Goal: Transaction & Acquisition: Obtain resource

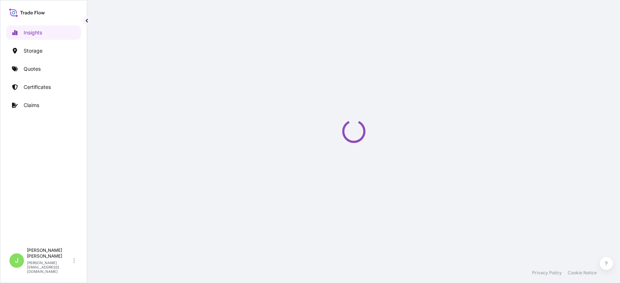
select select "2025"
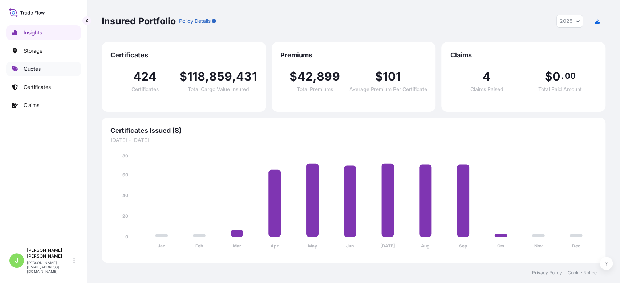
click at [50, 66] on link "Quotes" at bounding box center [43, 69] width 75 height 15
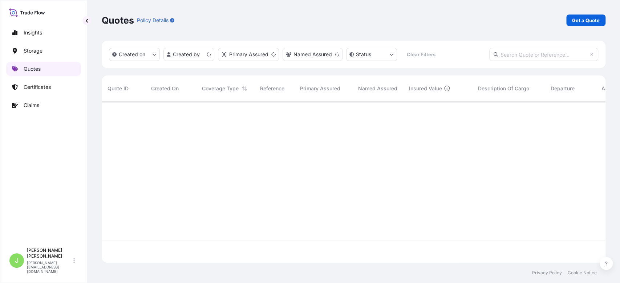
scroll to position [158, 496]
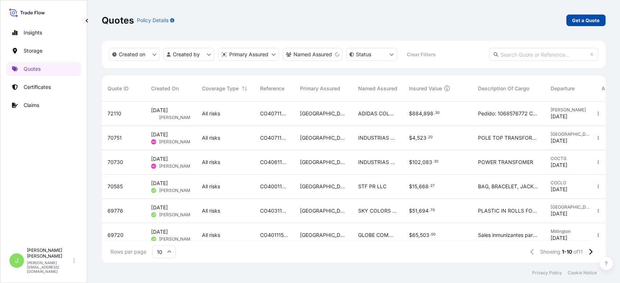
click at [583, 19] on p "Get a Quote" at bounding box center [586, 20] width 28 height 7
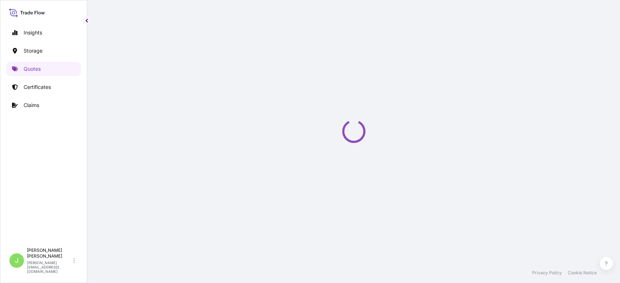
select select "Water"
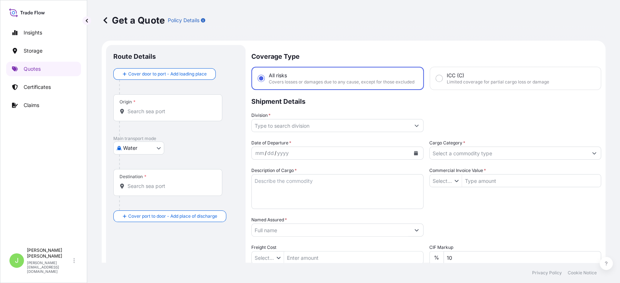
type input "$ USD"
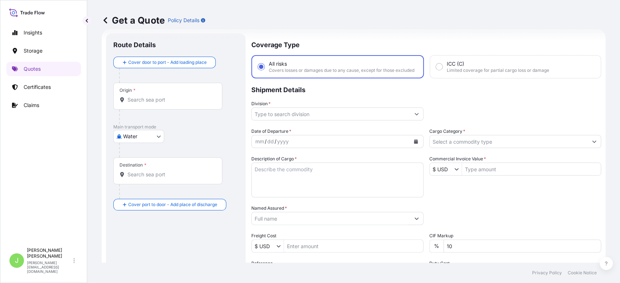
click at [188, 99] on input "Origin *" at bounding box center [170, 99] width 86 height 7
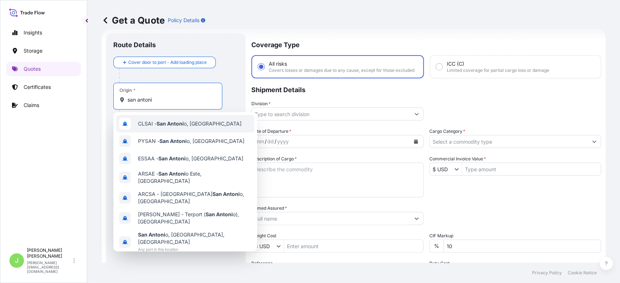
click at [188, 125] on span "CLSAI - [GEOGRAPHIC_DATA], [GEOGRAPHIC_DATA]" at bounding box center [189, 123] width 103 height 7
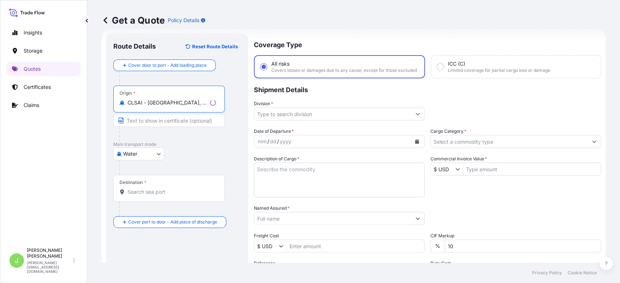
type input "CLSAI - [GEOGRAPHIC_DATA], [GEOGRAPHIC_DATA]"
click at [171, 190] on input "Destination *" at bounding box center [171, 191] width 88 height 7
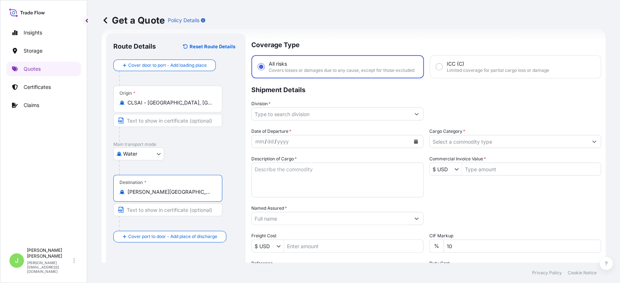
type input "[PERSON_NAME][GEOGRAPHIC_DATA], [GEOGRAPHIC_DATA]"
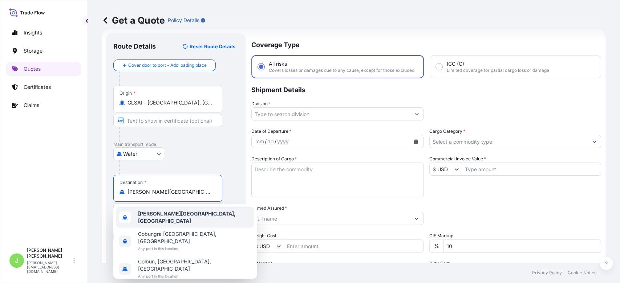
click at [211, 155] on div "Water Air Water Inland" at bounding box center [175, 153] width 125 height 13
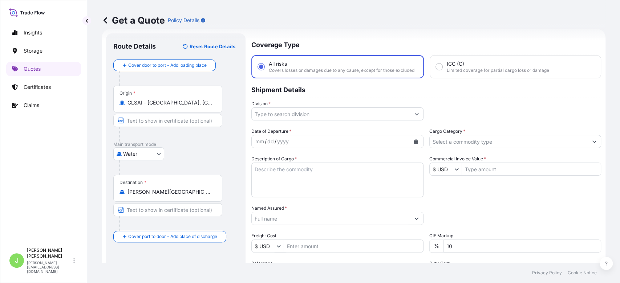
click at [182, 209] on input "Text to appear on certificate" at bounding box center [167, 209] width 109 height 13
paste input "ZFPE SPIA"
type input "ZFPE SPIA"
click at [287, 115] on input "Division *" at bounding box center [331, 113] width 158 height 13
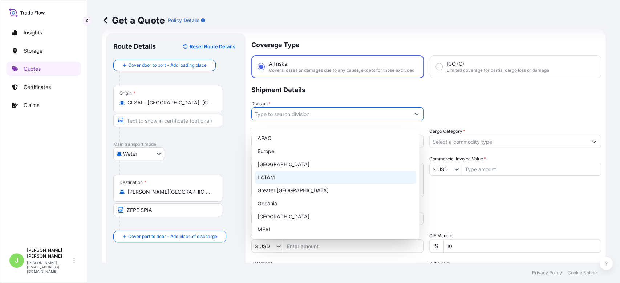
click at [281, 178] on div "LATAM" at bounding box center [336, 177] width 162 height 13
type input "LATAM"
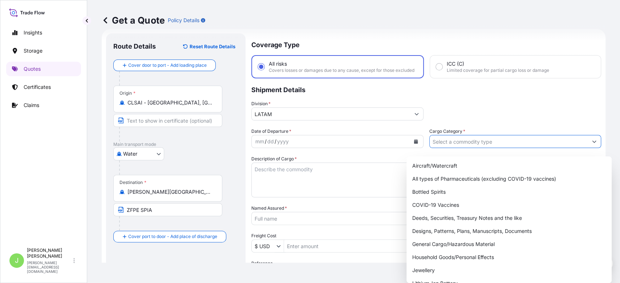
click at [442, 148] on input "Cargo Category *" at bounding box center [509, 141] width 158 height 13
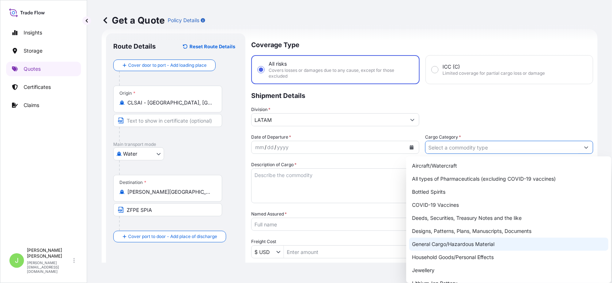
click at [430, 243] on div "General Cargo/Hazardous Material" at bounding box center [508, 244] width 199 height 13
type input "General Cargo/Hazardous Material"
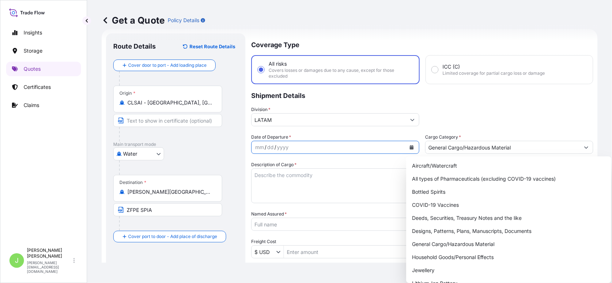
click at [406, 144] on button "Calendar" at bounding box center [412, 148] width 12 height 12
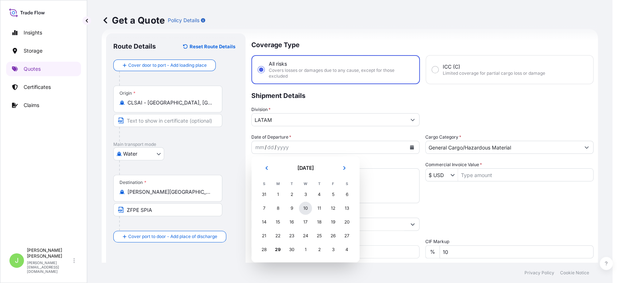
click at [305, 209] on div "10" at bounding box center [305, 208] width 13 height 13
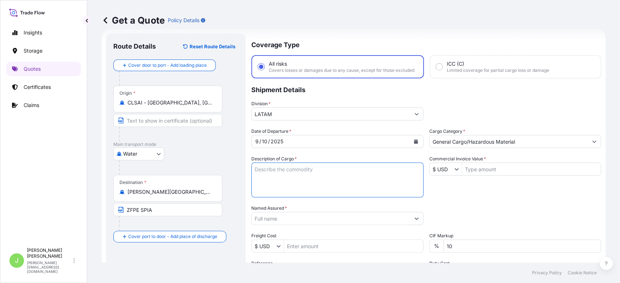
click at [264, 183] on textarea "Description of Cargo *" at bounding box center [337, 180] width 172 height 35
paste textarea "CABLES [PERSON_NAME]"
type textarea "CABLES [PERSON_NAME]"
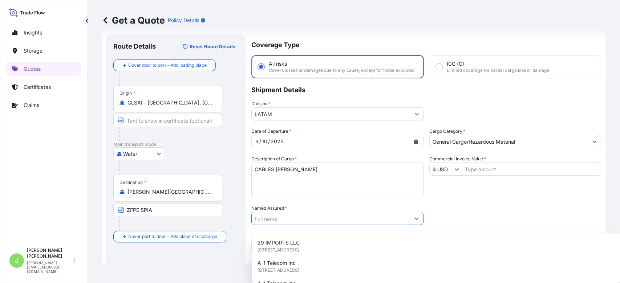
click at [290, 225] on input "Named Assured *" at bounding box center [331, 218] width 158 height 13
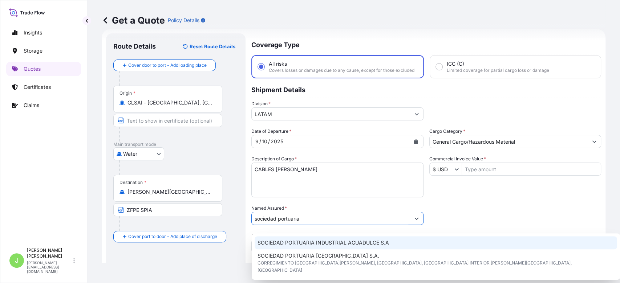
click at [312, 240] on span "SOCIEDAD PORTUARIA INDUSTRIAL AGUADULCE S.A" at bounding box center [322, 242] width 131 height 7
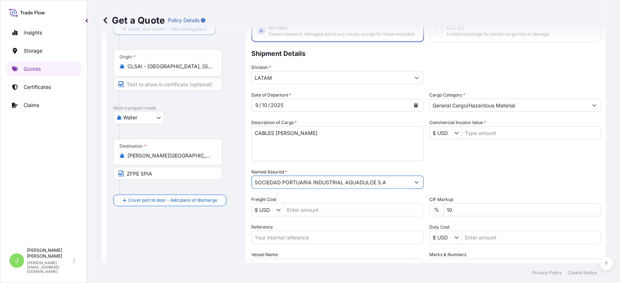
scroll to position [48, 0]
type input "SOCIEDAD PORTUARIA INDUSTRIAL AGUADULCE S.A"
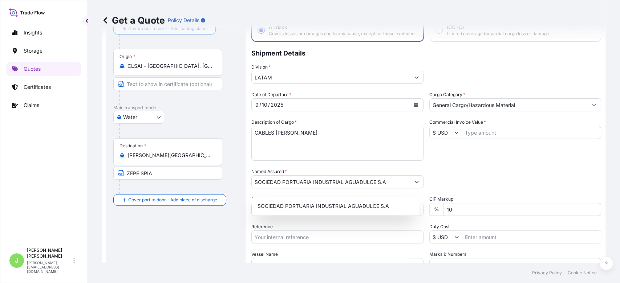
click at [308, 232] on div "Reference" at bounding box center [337, 233] width 172 height 20
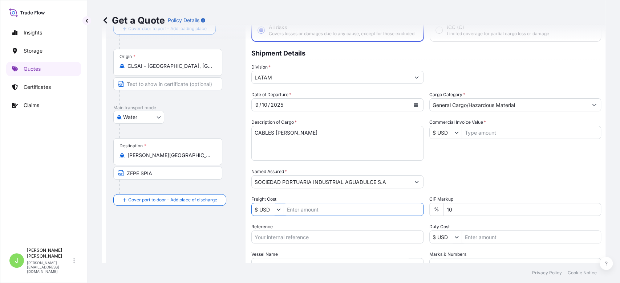
click at [309, 216] on input "Freight Cost" at bounding box center [353, 209] width 139 height 13
paste input "124"
type input "124"
click at [322, 240] on input "Reference" at bounding box center [337, 237] width 172 height 13
paste input "CO4011154890"
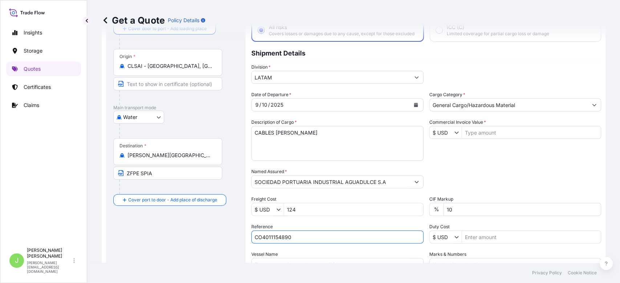
type input "CO4011154890"
click at [215, 235] on div "Route Details Reset Route Details Cover door to port - Add loading place Place …" at bounding box center [175, 161] width 125 height 314
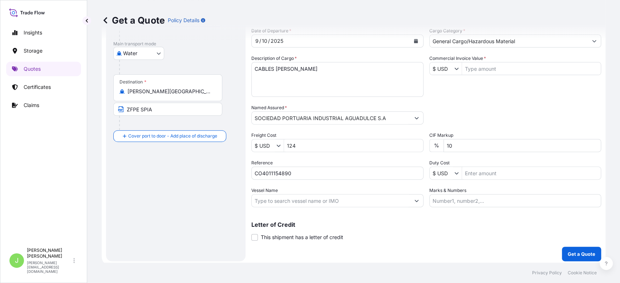
scroll to position [121, 0]
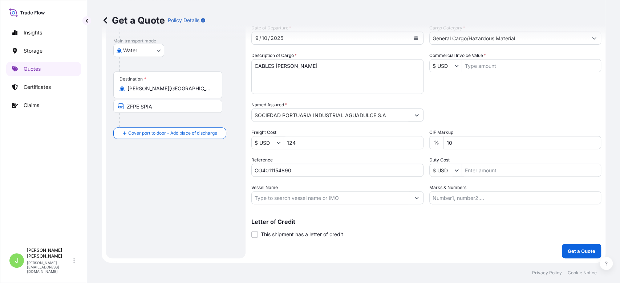
click at [318, 193] on input "Vessel Name" at bounding box center [331, 197] width 158 height 13
paste input "POLAR ARGENTINA 537N"
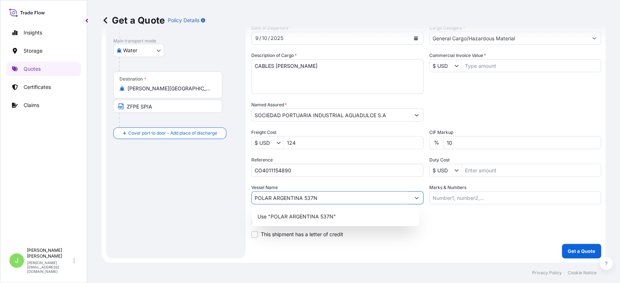
click at [303, 200] on input "POLAR ARGENTINA 537N" at bounding box center [331, 197] width 158 height 13
click at [303, 215] on p "Use "POLAR ARGENTINA // 537N"" at bounding box center [299, 216] width 84 height 7
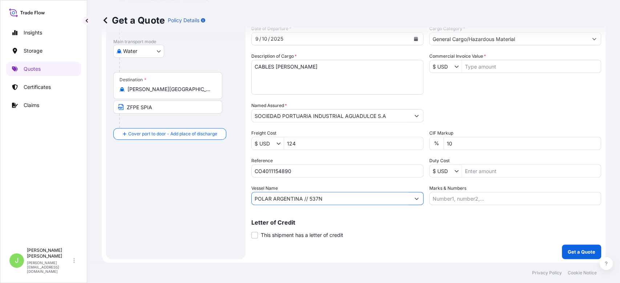
scroll to position [114, 0]
type input "POLAR ARGENTINA // 537N"
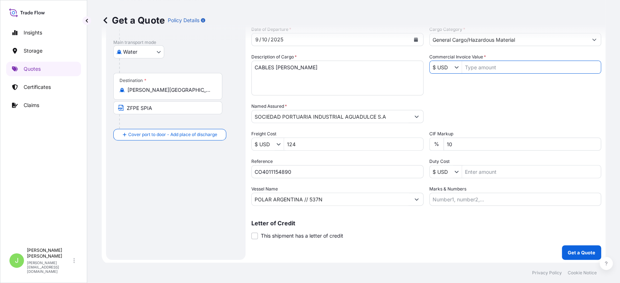
click at [468, 74] on input "Commercial Invoice Value *" at bounding box center [531, 67] width 139 height 13
click at [482, 105] on div "Date of Departure * [DATE] Cargo Category * General Cargo/Hazardous Material De…" at bounding box center [426, 116] width 350 height 180
click at [475, 71] on input "205,219" at bounding box center [531, 67] width 139 height 13
type input "20,521.9"
click at [479, 87] on div "Date of Departure * [DATE] Cargo Category * General Cargo/Hazardous Material De…" at bounding box center [426, 116] width 350 height 180
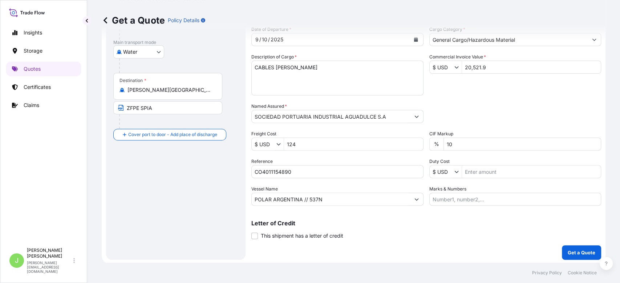
scroll to position [121, 0]
click at [453, 195] on input "Marks & Numbers" at bounding box center [515, 197] width 172 height 13
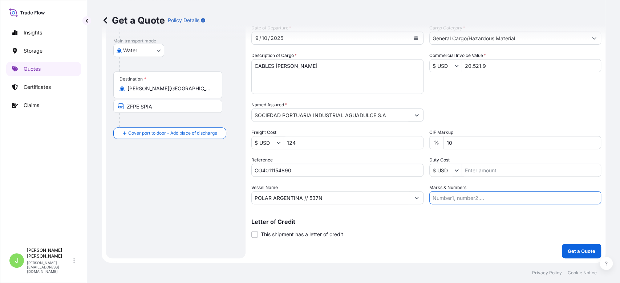
paste input "CL1001013713"
paste input "0.25"
type input "CL1001013713 // VENTA DEL SEGURO: 0.25%"
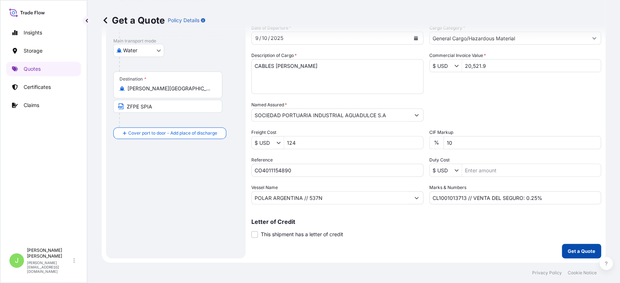
click at [562, 249] on button "Get a Quote" at bounding box center [581, 251] width 39 height 15
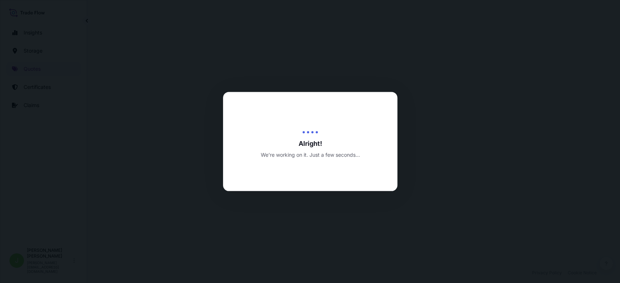
select select "Water"
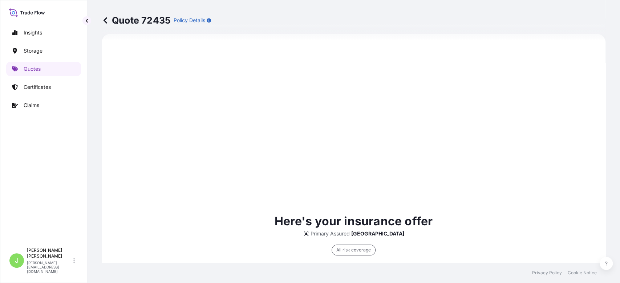
scroll to position [354, 0]
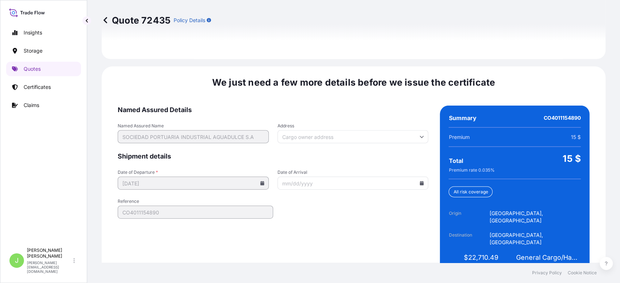
scroll to position [1103, 0]
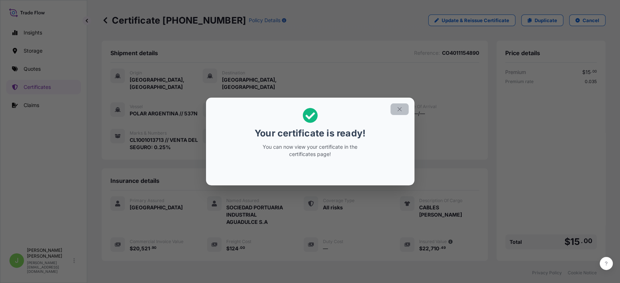
click at [405, 109] on button "button" at bounding box center [399, 109] width 18 height 12
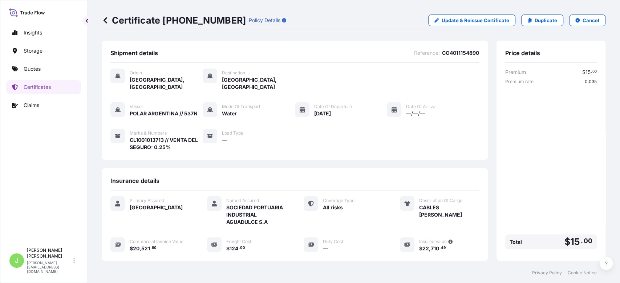
click at [190, 18] on p "Certificate [PHONE_NUMBER]" at bounding box center [174, 21] width 144 height 12
copy p "Certificate [PHONE_NUMBER]"
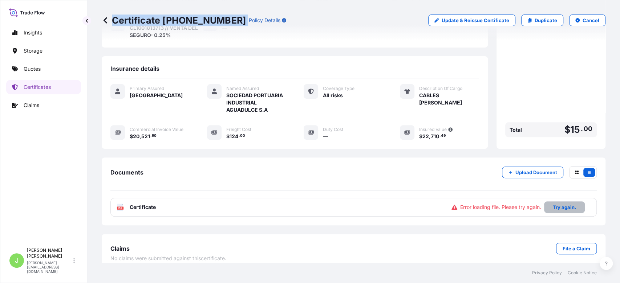
click at [544, 202] on button "Try again." at bounding box center [564, 208] width 41 height 12
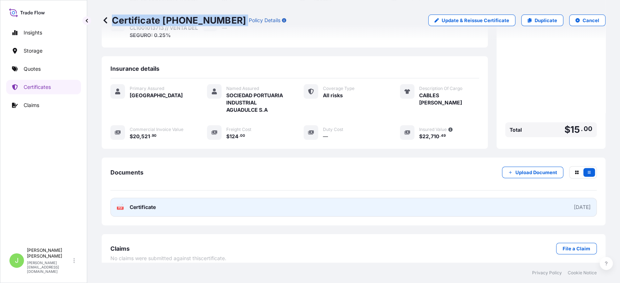
click at [198, 204] on link "PDF Certificate [DATE]" at bounding box center [353, 207] width 486 height 19
